Goal: Task Accomplishment & Management: Manage account settings

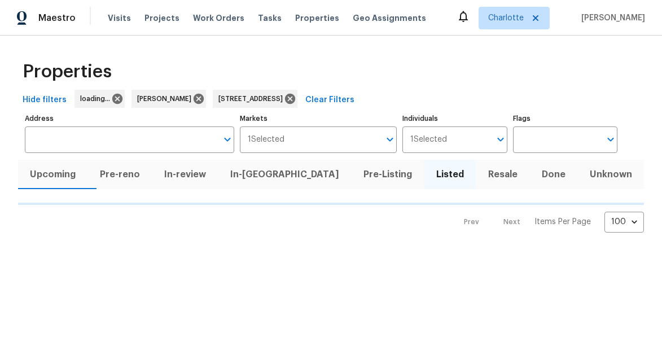
type input "7113 Ridge Lane Rd Charlotte NC 28262"
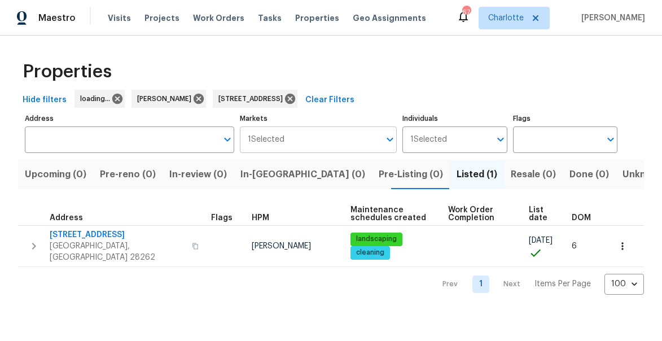
type input "7113 Ridge Lane Rd Charlotte NC 28262"
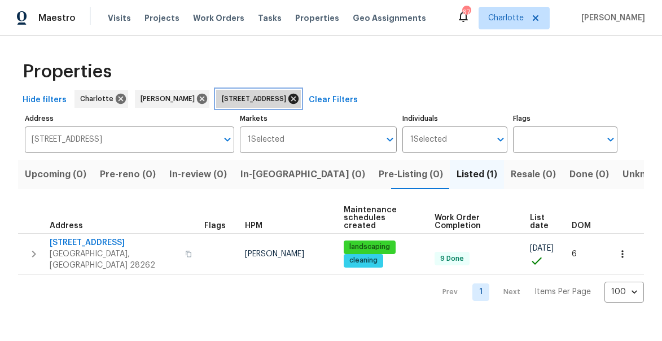
click at [299, 99] on icon at bounding box center [293, 99] width 10 height 10
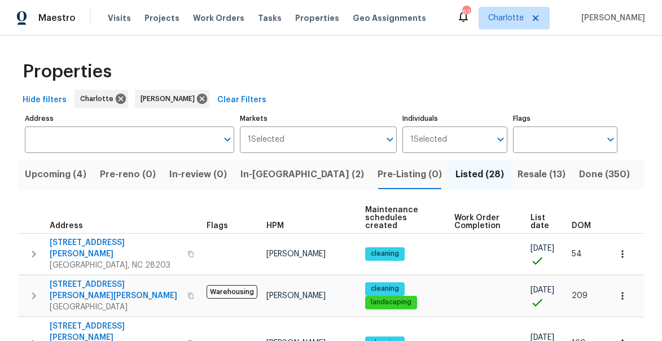
click at [276, 171] on span "In-reno (2)" at bounding box center [302, 174] width 124 height 16
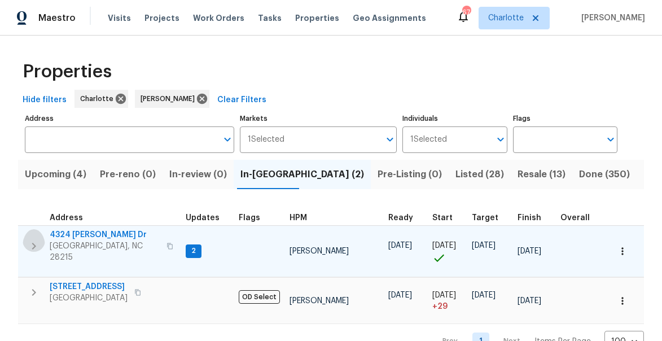
click at [39, 240] on icon "button" at bounding box center [34, 246] width 14 height 14
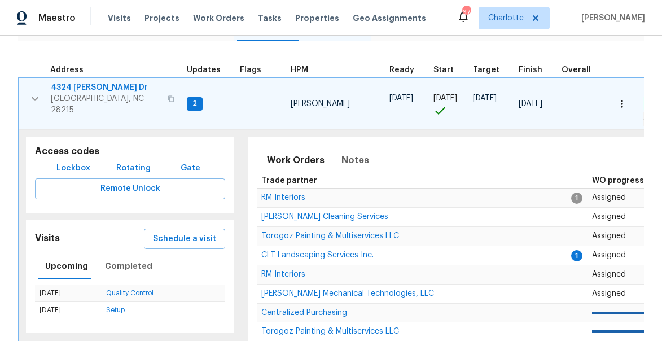
scroll to position [161, 0]
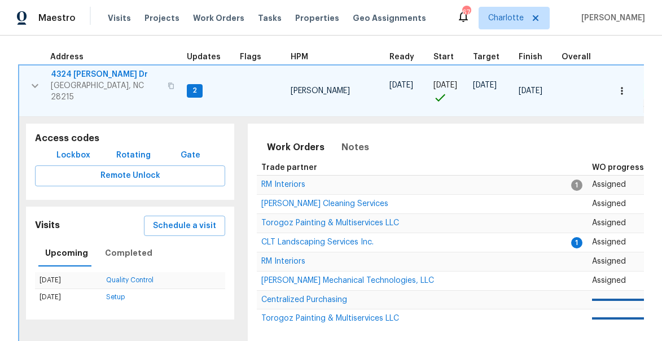
click at [77, 74] on span "4324 Dianne Dr" at bounding box center [106, 74] width 110 height 11
click at [34, 79] on icon "button" at bounding box center [35, 86] width 14 height 14
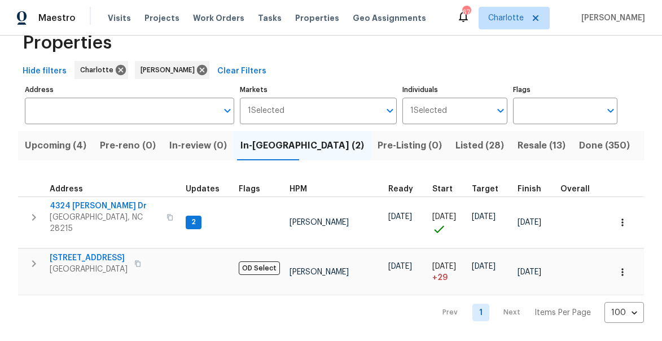
scroll to position [24, 0]
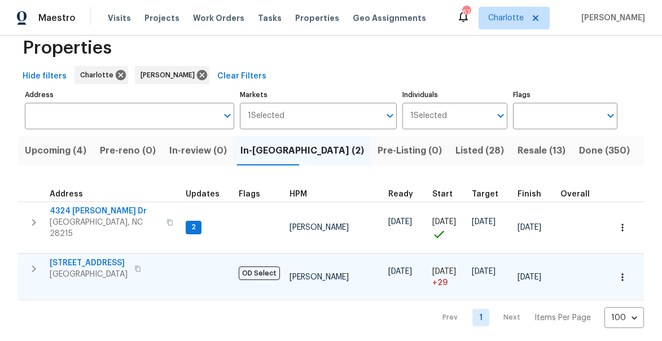
click at [39, 262] on icon "button" at bounding box center [34, 269] width 14 height 14
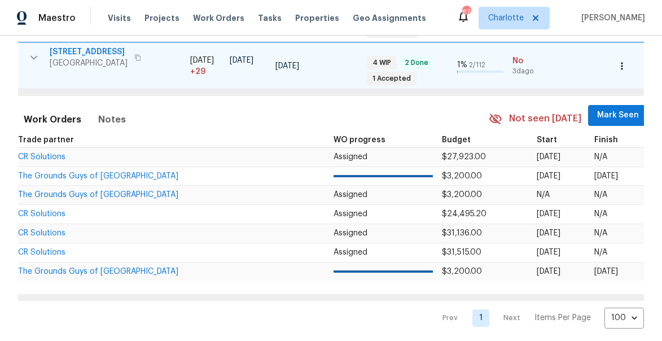
scroll to position [0, 348]
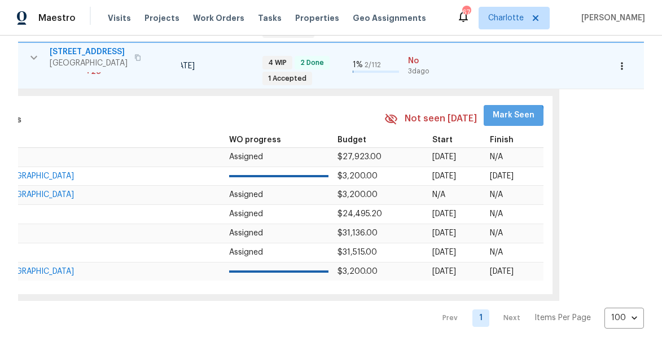
click at [498, 113] on span "Mark Seen" at bounding box center [514, 115] width 42 height 14
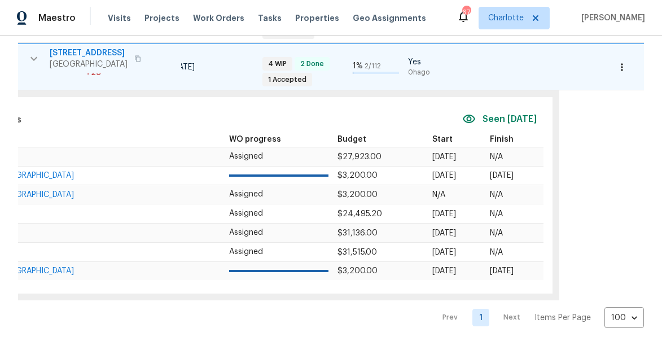
scroll to position [0, 0]
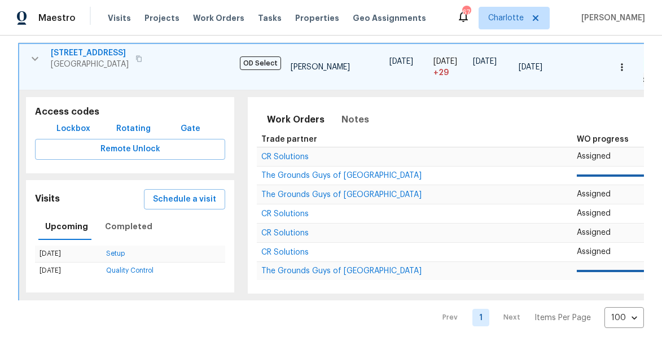
click at [38, 54] on icon "button" at bounding box center [35, 59] width 14 height 14
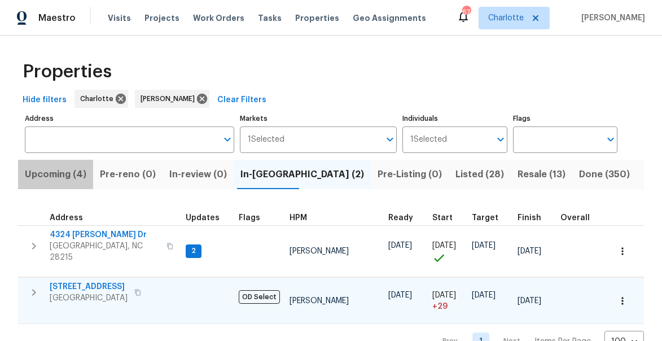
click at [60, 170] on span "Upcoming (4)" at bounding box center [56, 174] width 62 height 16
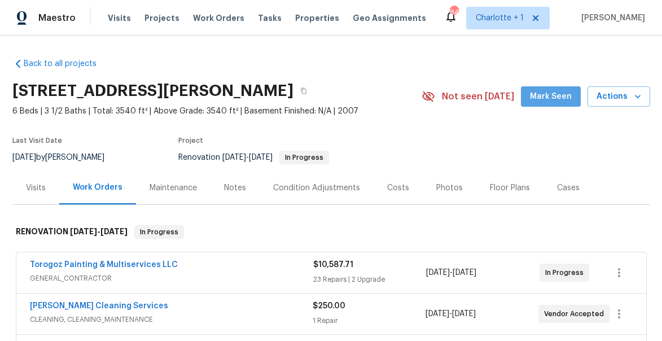
click at [564, 92] on span "Mark Seen" at bounding box center [551, 97] width 42 height 14
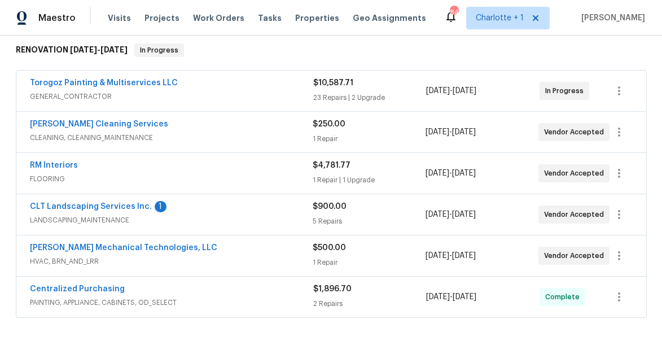
scroll to position [191, 0]
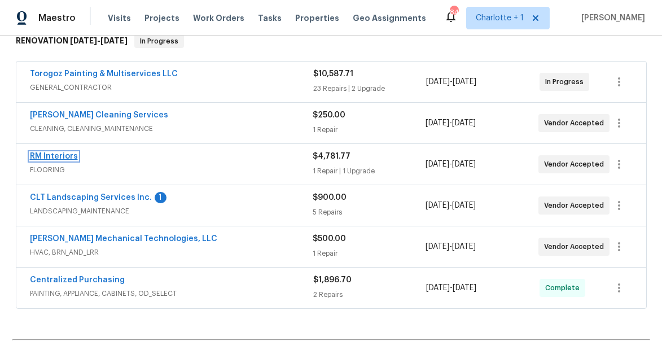
click at [50, 157] on link "RM Interiors" at bounding box center [54, 156] width 48 height 8
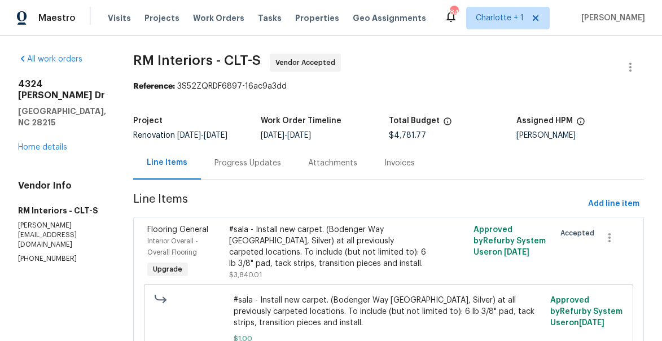
click at [246, 161] on div "Progress Updates" at bounding box center [247, 162] width 67 height 11
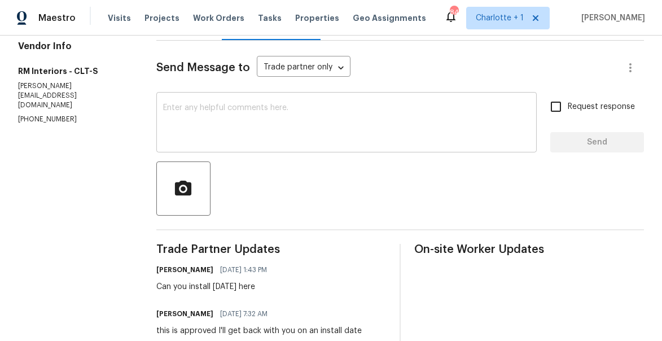
scroll to position [143, 0]
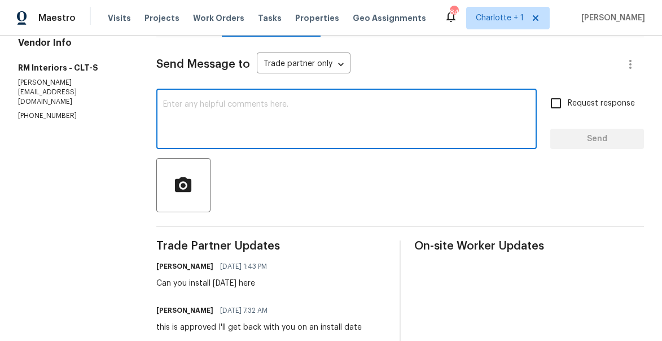
click at [268, 121] on textarea at bounding box center [346, 120] width 367 height 40
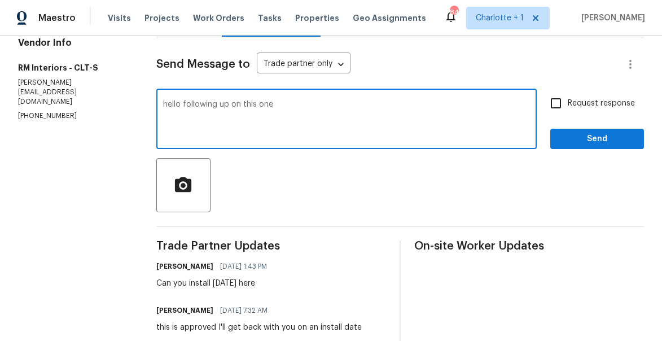
type textarea "hello following up on this one"
click at [579, 109] on span "Request response" at bounding box center [601, 104] width 67 height 12
click at [568, 109] on input "Request response" at bounding box center [556, 103] width 24 height 24
checkbox input "true"
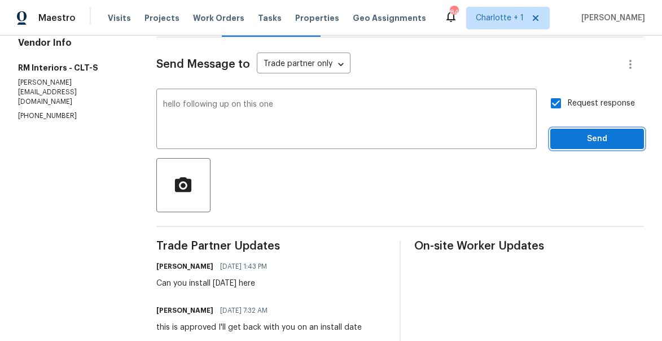
click at [591, 145] on span "Send" at bounding box center [597, 139] width 76 height 14
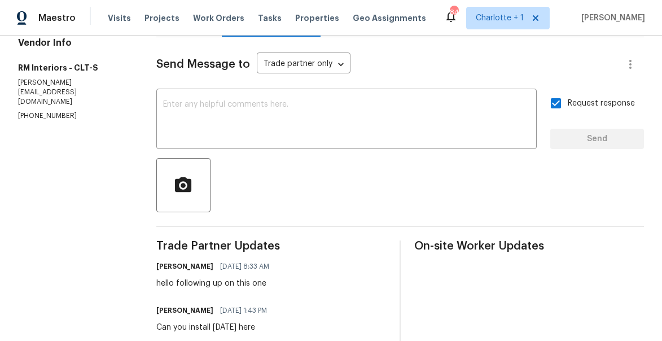
scroll to position [0, 0]
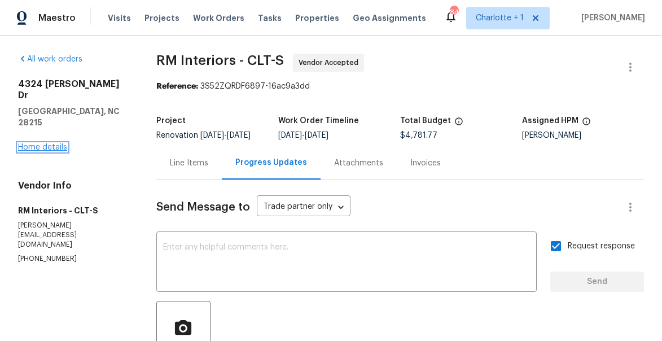
click at [41, 143] on link "Home details" at bounding box center [42, 147] width 49 height 8
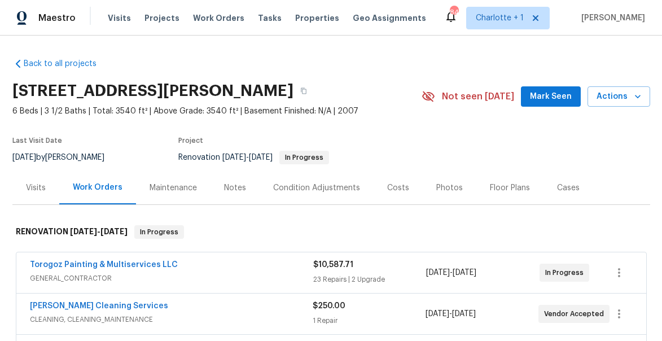
click at [545, 99] on span "Mark Seen" at bounding box center [551, 97] width 42 height 14
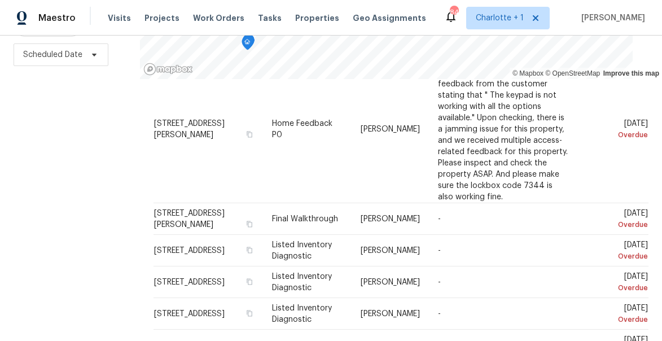
scroll to position [159, 0]
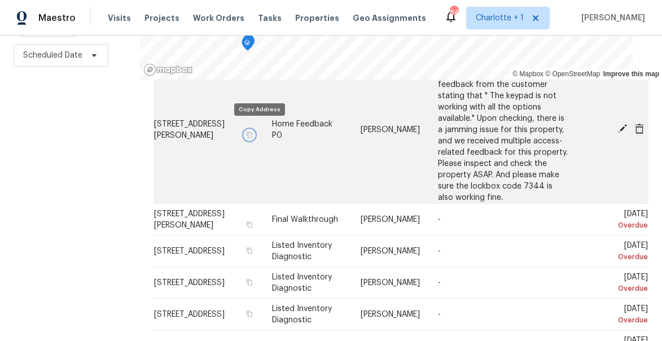
click at [252, 131] on icon "button" at bounding box center [249, 134] width 7 height 7
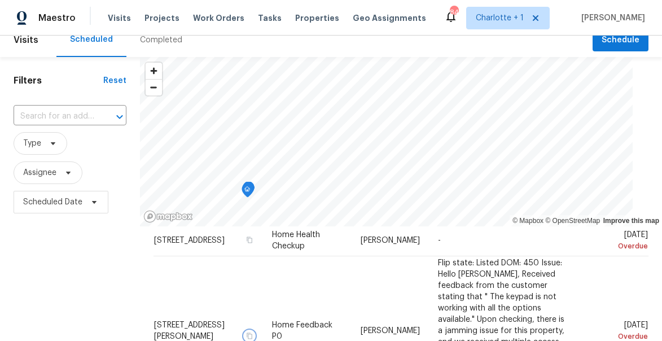
scroll to position [0, 0]
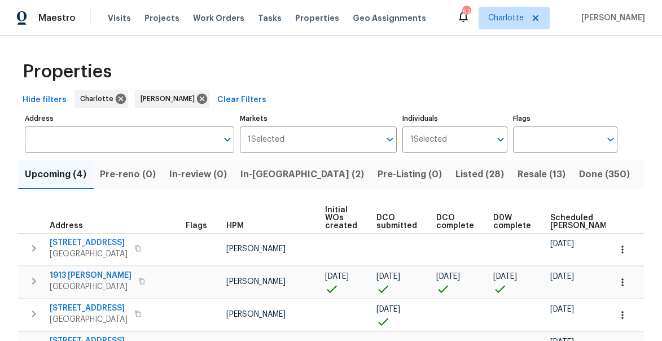
scroll to position [59, 0]
